Goal: Find specific page/section: Find specific page/section

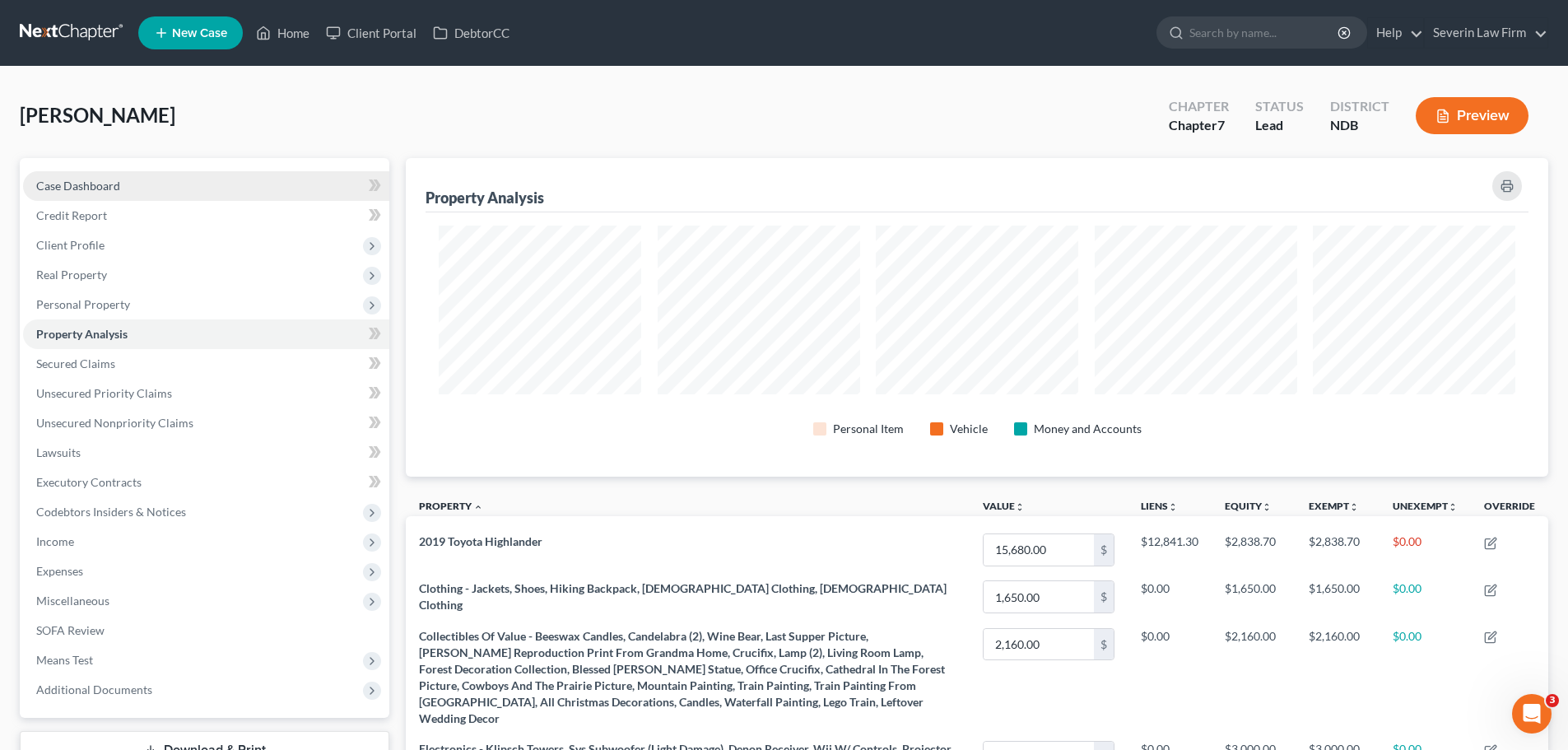
click at [100, 187] on span "Case Dashboard" at bounding box center [78, 185] width 84 height 14
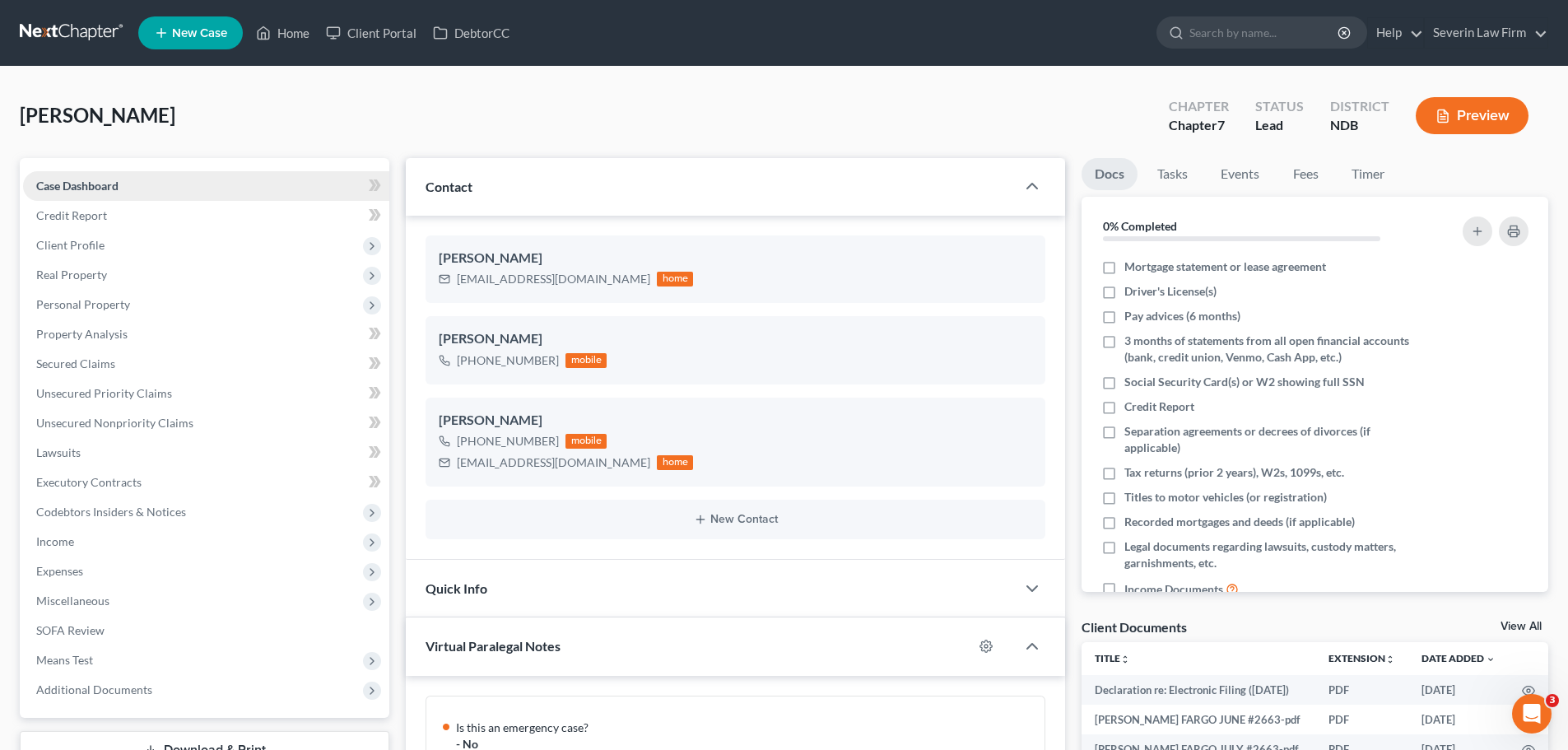
scroll to position [797, 0]
click at [1032, 193] on icon "button" at bounding box center [1031, 185] width 19 height 19
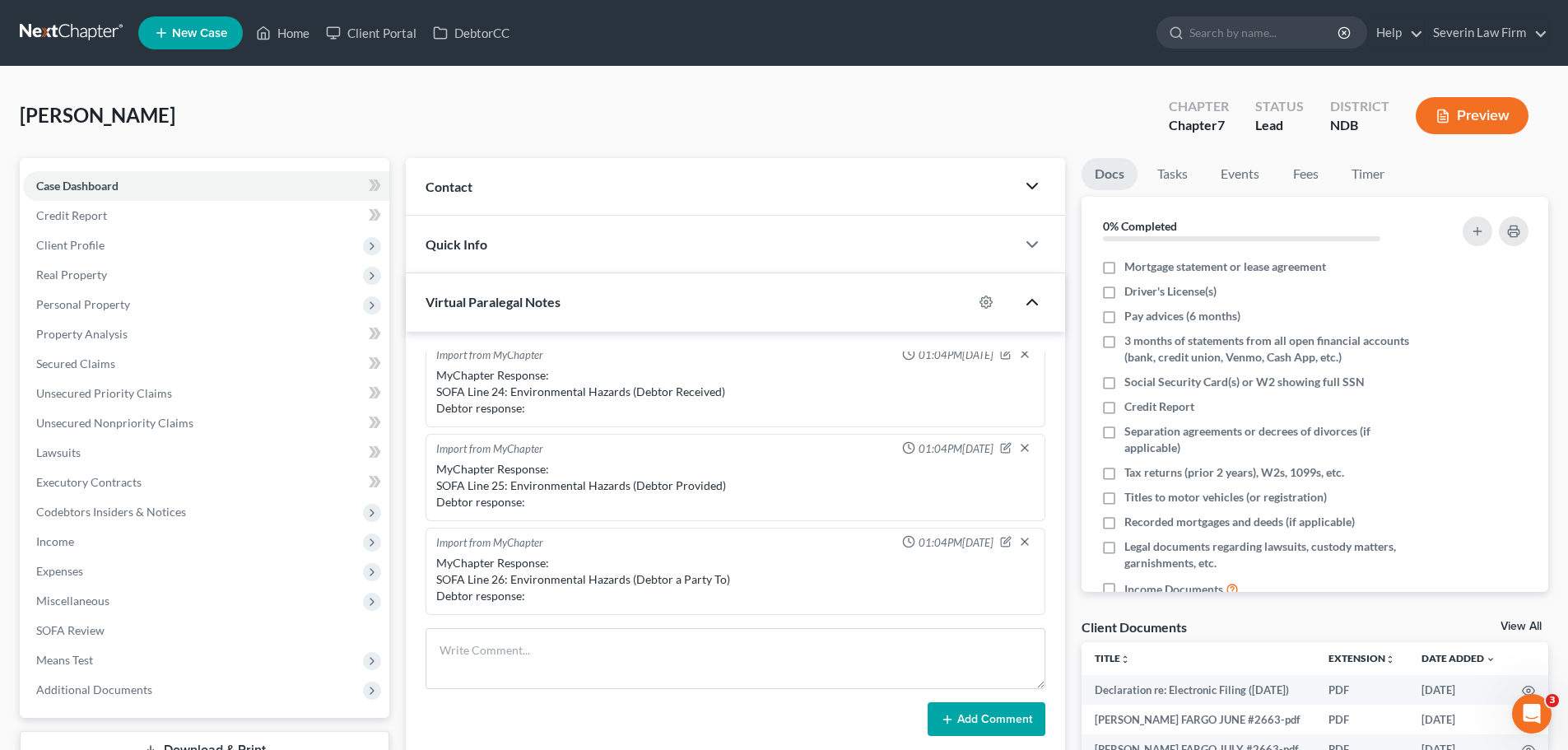
click at [1035, 298] on icon "button" at bounding box center [1031, 301] width 19 height 19
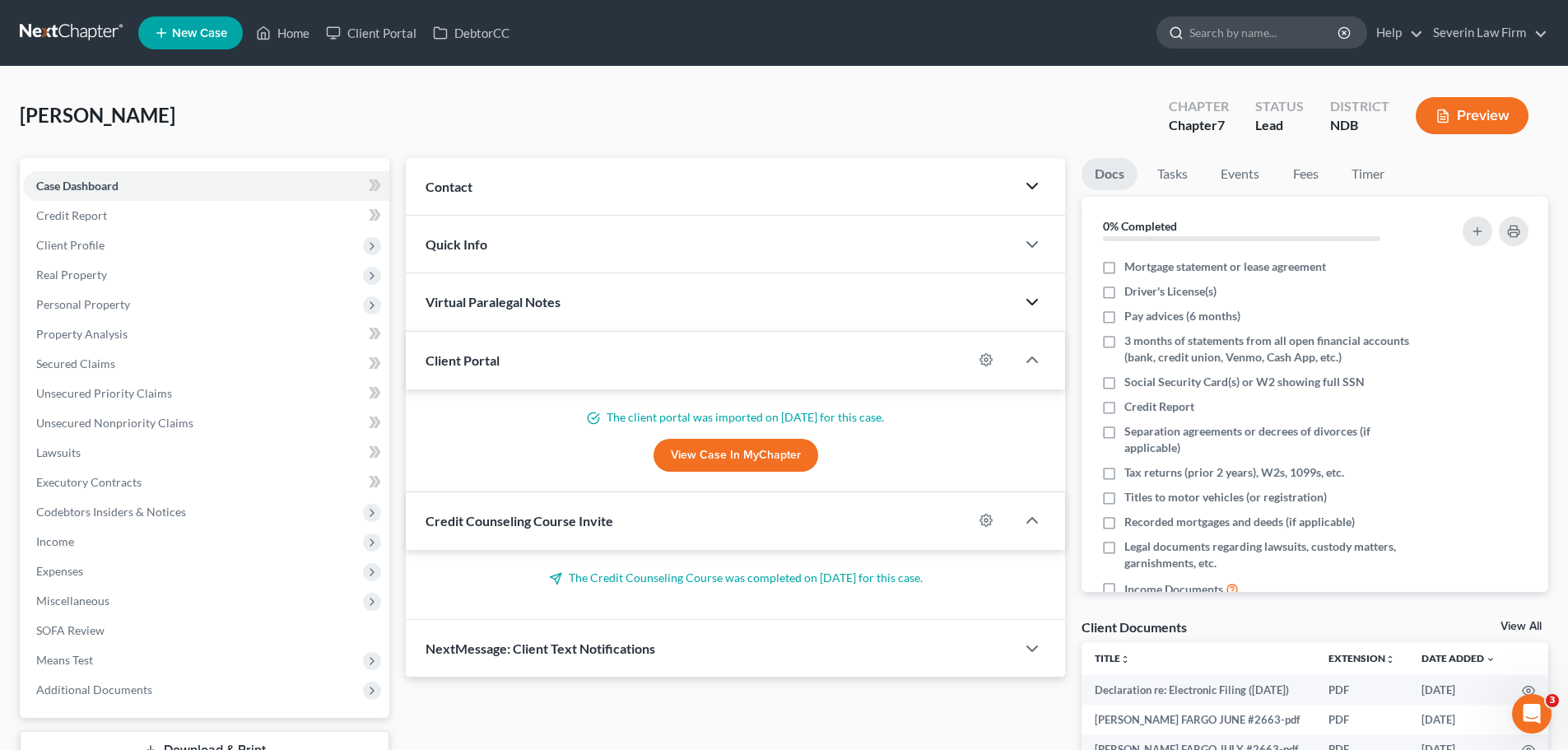
click at [1242, 33] on input "search" at bounding box center [1265, 32] width 151 height 31
type input "[PERSON_NAME]"
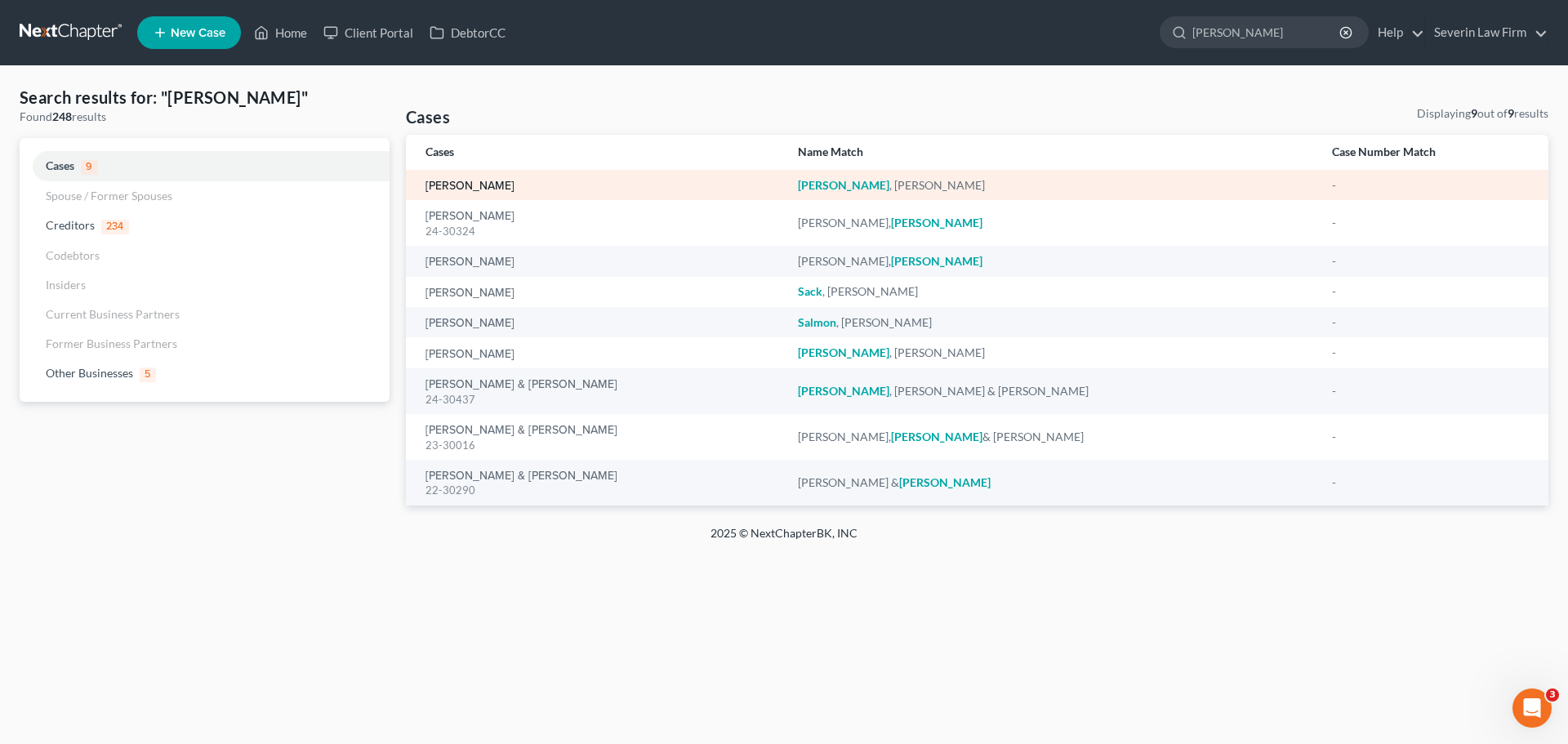
click at [486, 180] on link "[PERSON_NAME]" at bounding box center [470, 186] width 89 height 11
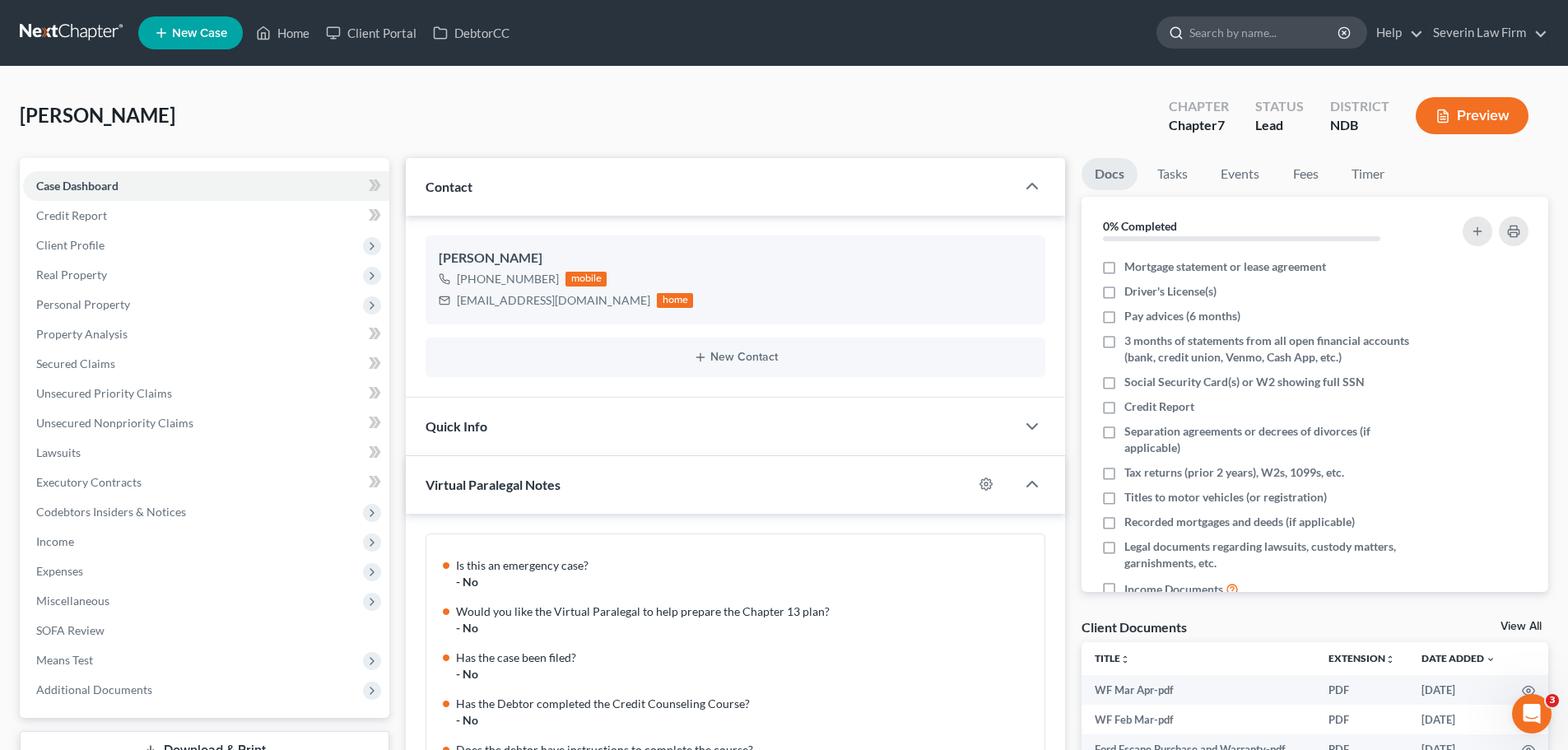
click at [1241, 28] on input "search" at bounding box center [1265, 32] width 151 height 31
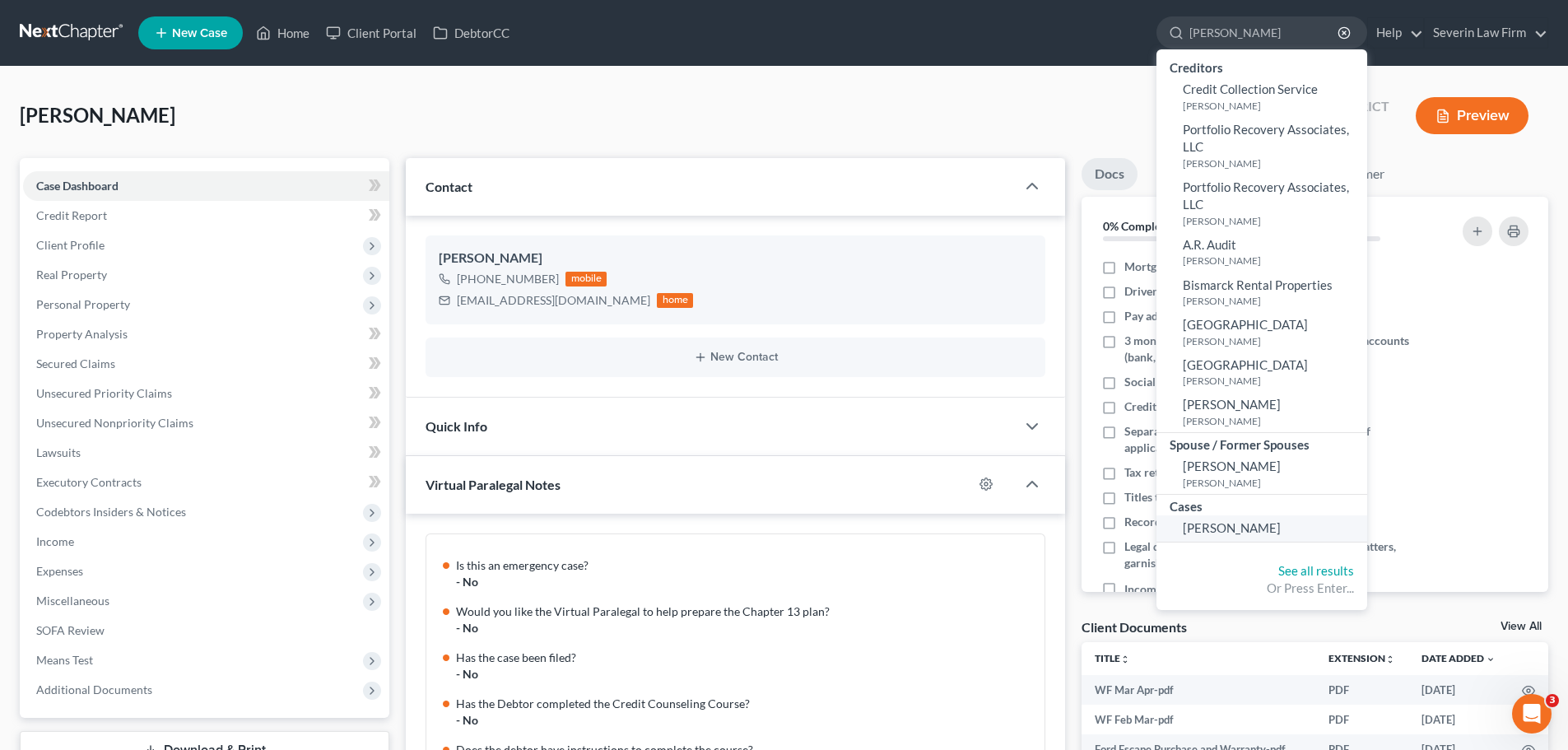
type input "[PERSON_NAME]"
click at [1196, 534] on span "[PERSON_NAME]" at bounding box center [1232, 528] width 98 height 15
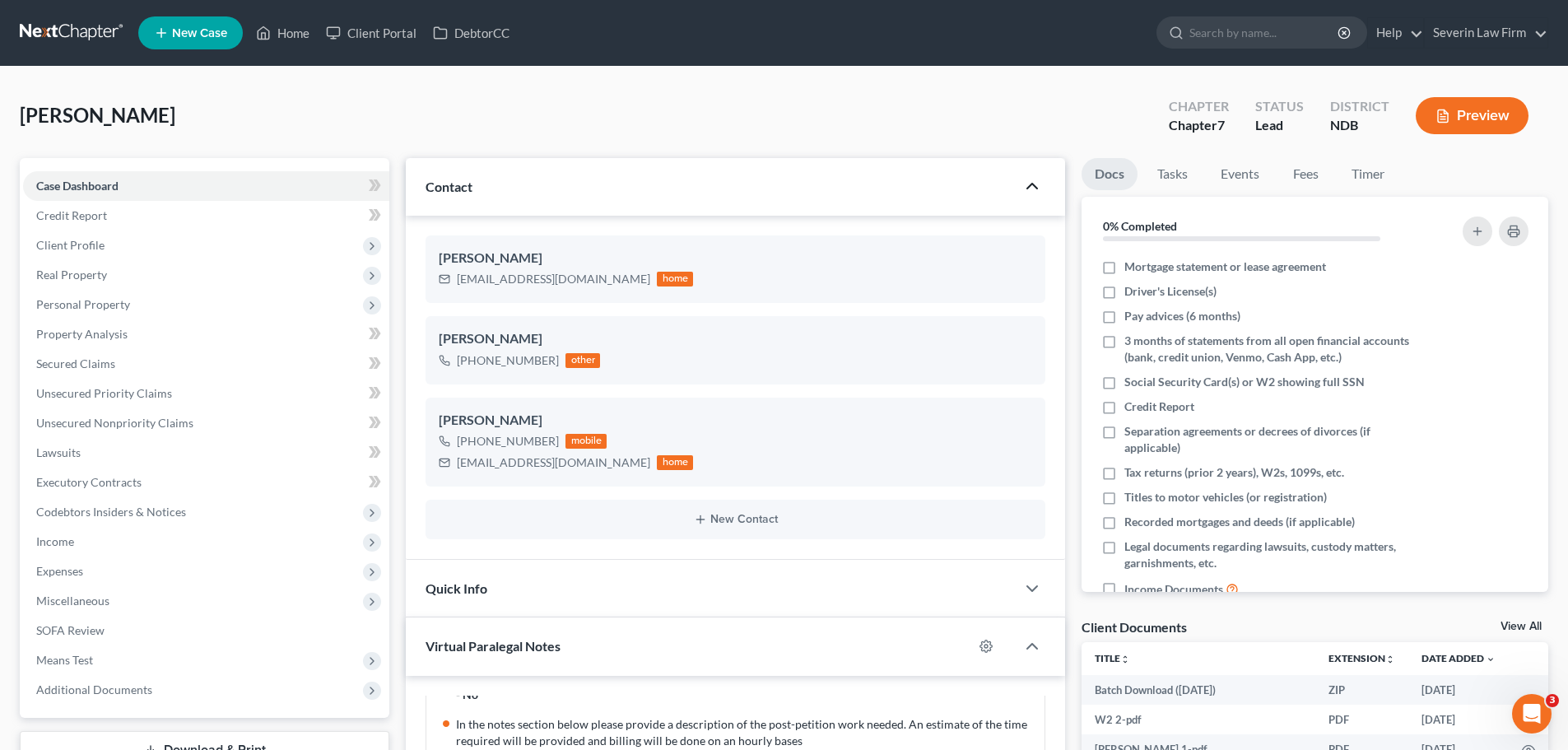
click at [1034, 188] on icon "button" at bounding box center [1031, 185] width 19 height 19
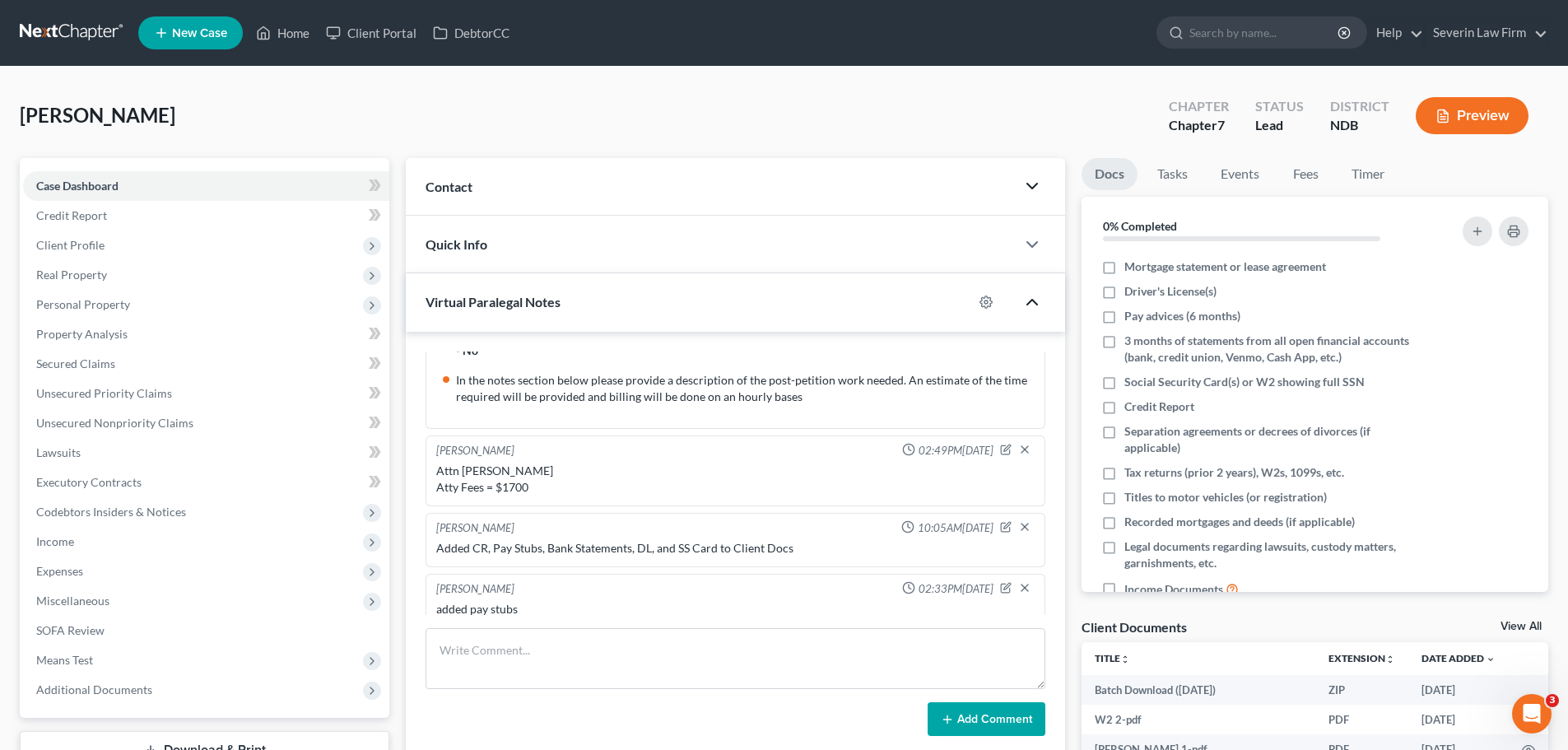
click at [1033, 302] on icon "button" at bounding box center [1031, 301] width 19 height 19
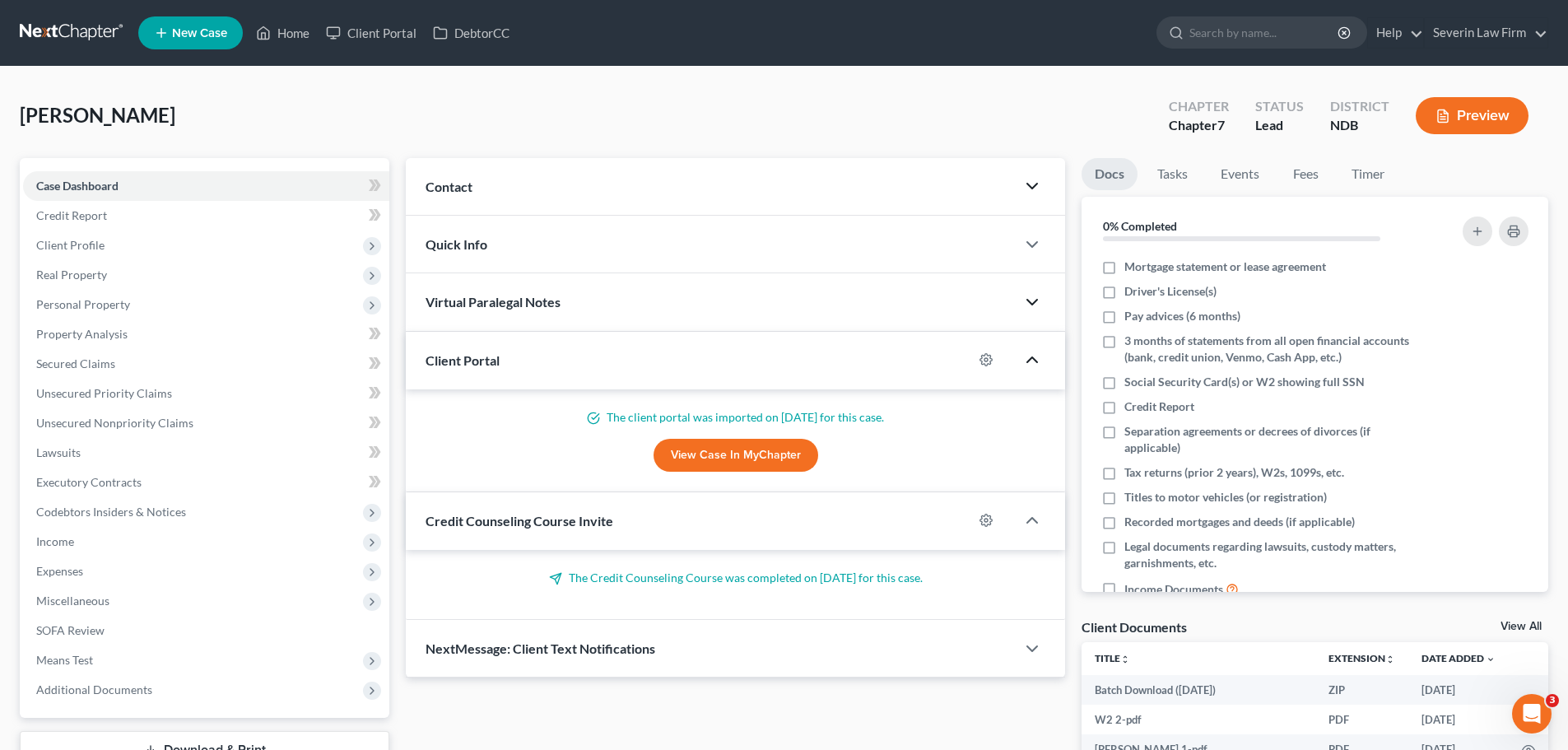
click at [1032, 358] on polyline "button" at bounding box center [1032, 359] width 10 height 5
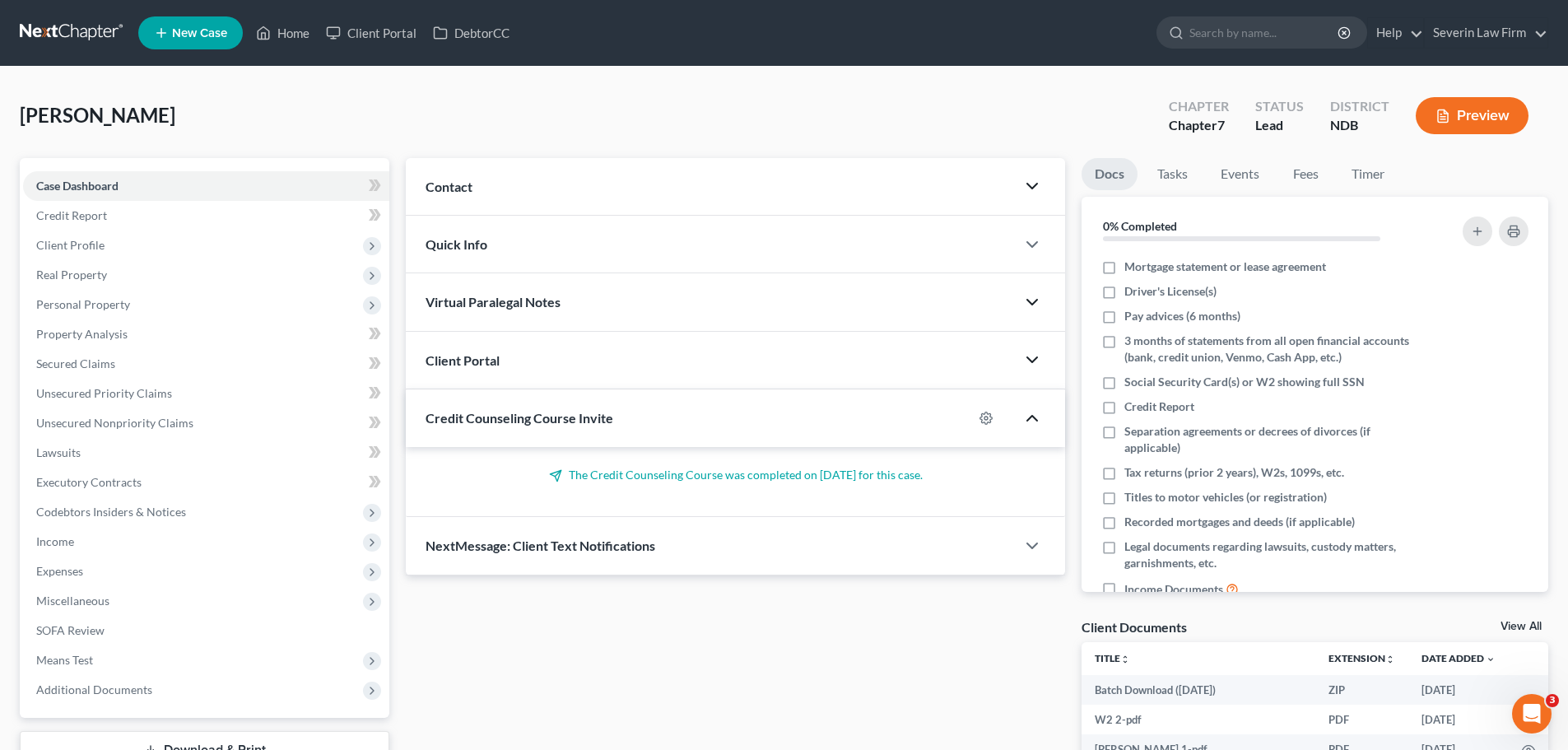
click at [1032, 421] on icon "button" at bounding box center [1031, 418] width 19 height 19
